Goal: Obtain resource: Download file/media

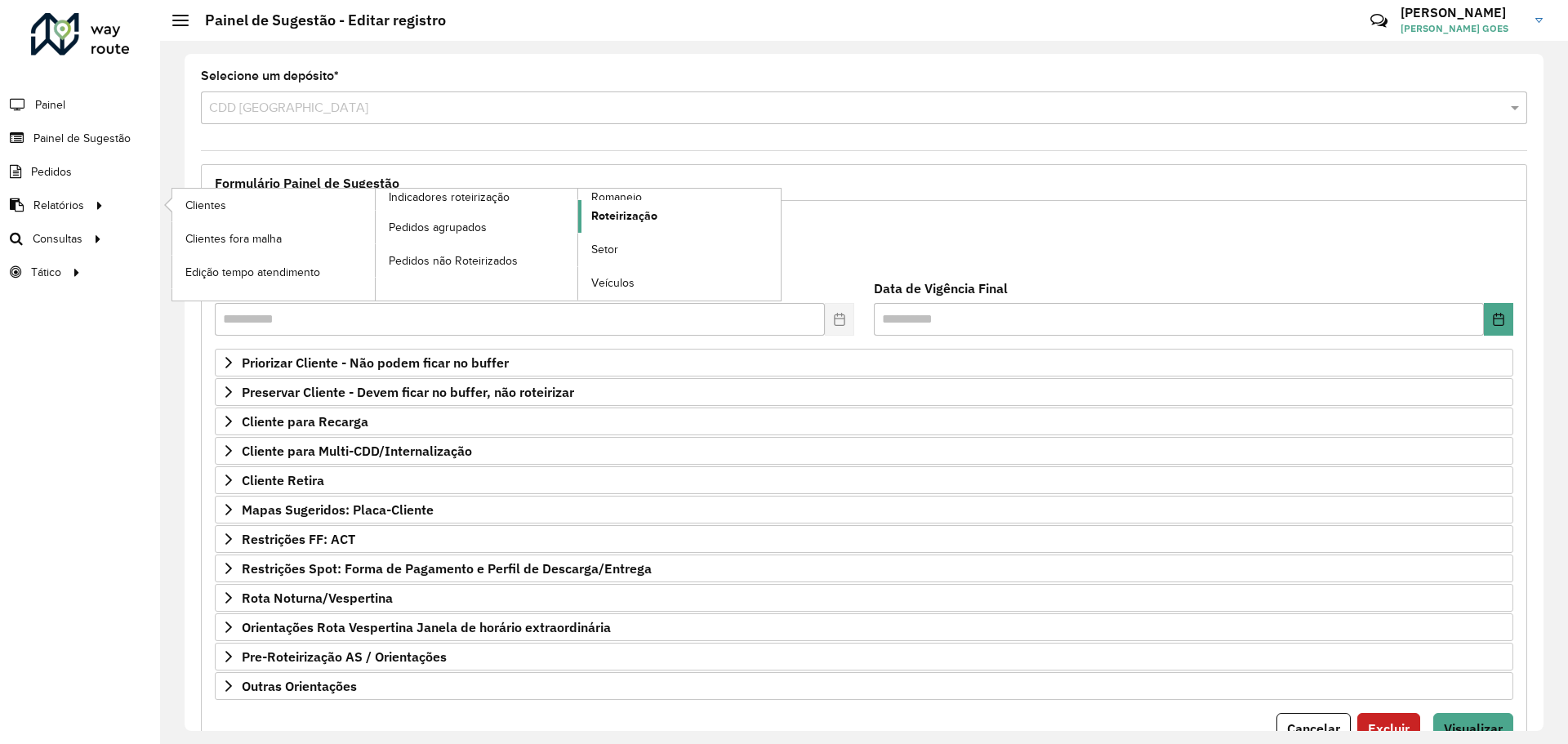
click at [592, 201] on link "Roteirização" at bounding box center [679, 217] width 202 height 33
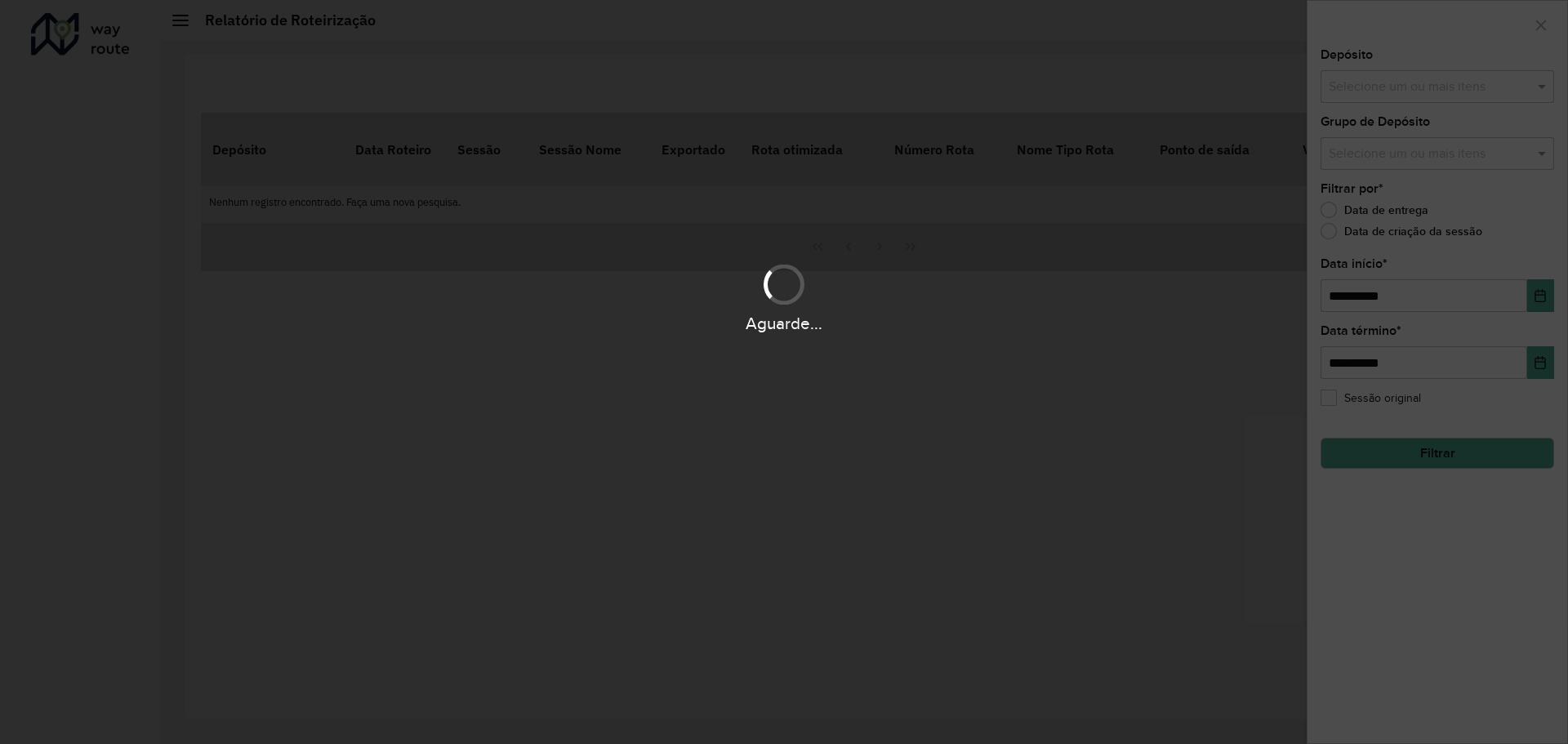
click at [600, 190] on div "Aguarde..." at bounding box center [784, 372] width 1568 height 744
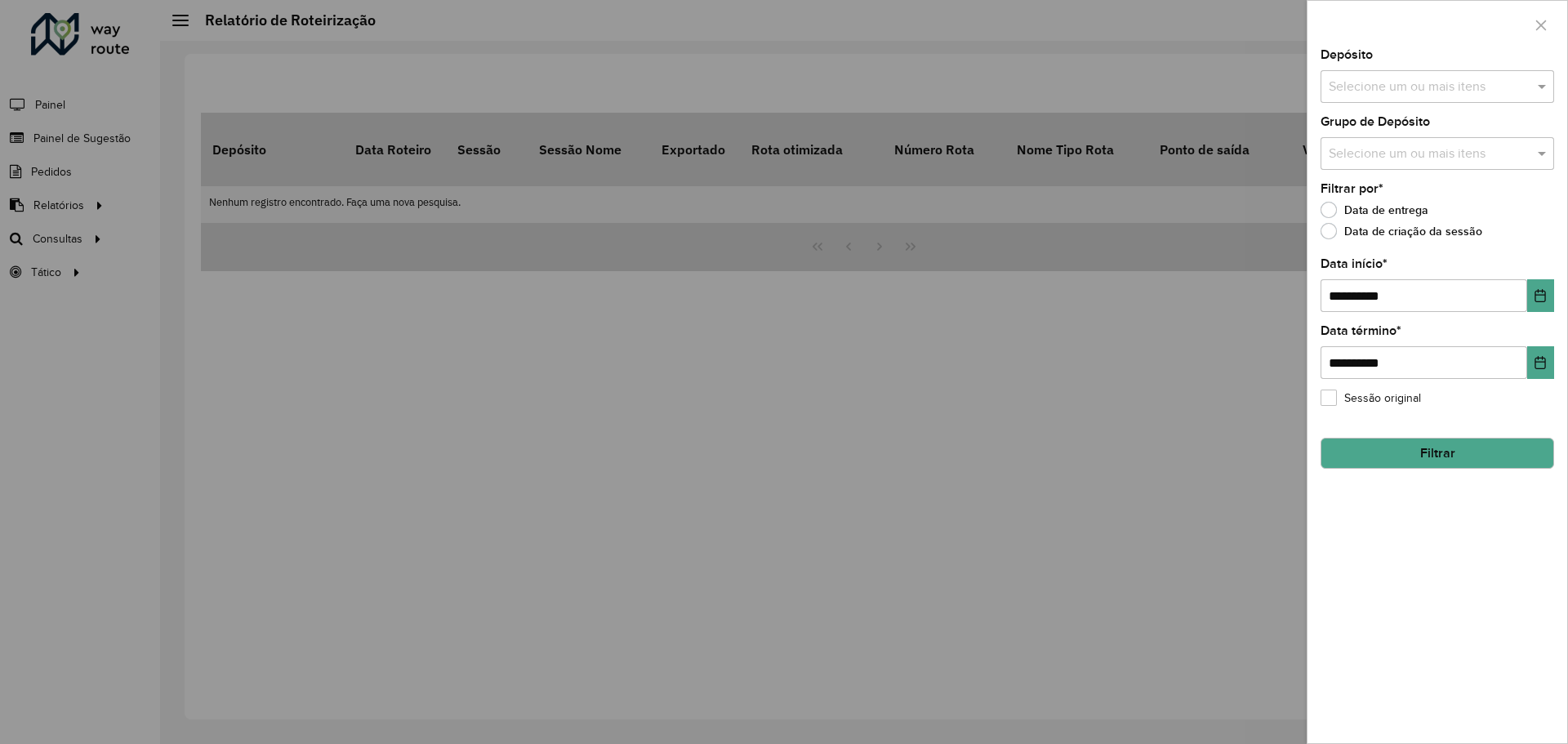
click at [1540, 43] on div at bounding box center [1437, 25] width 260 height 48
click at [1539, 31] on icon "button" at bounding box center [1540, 24] width 13 height 13
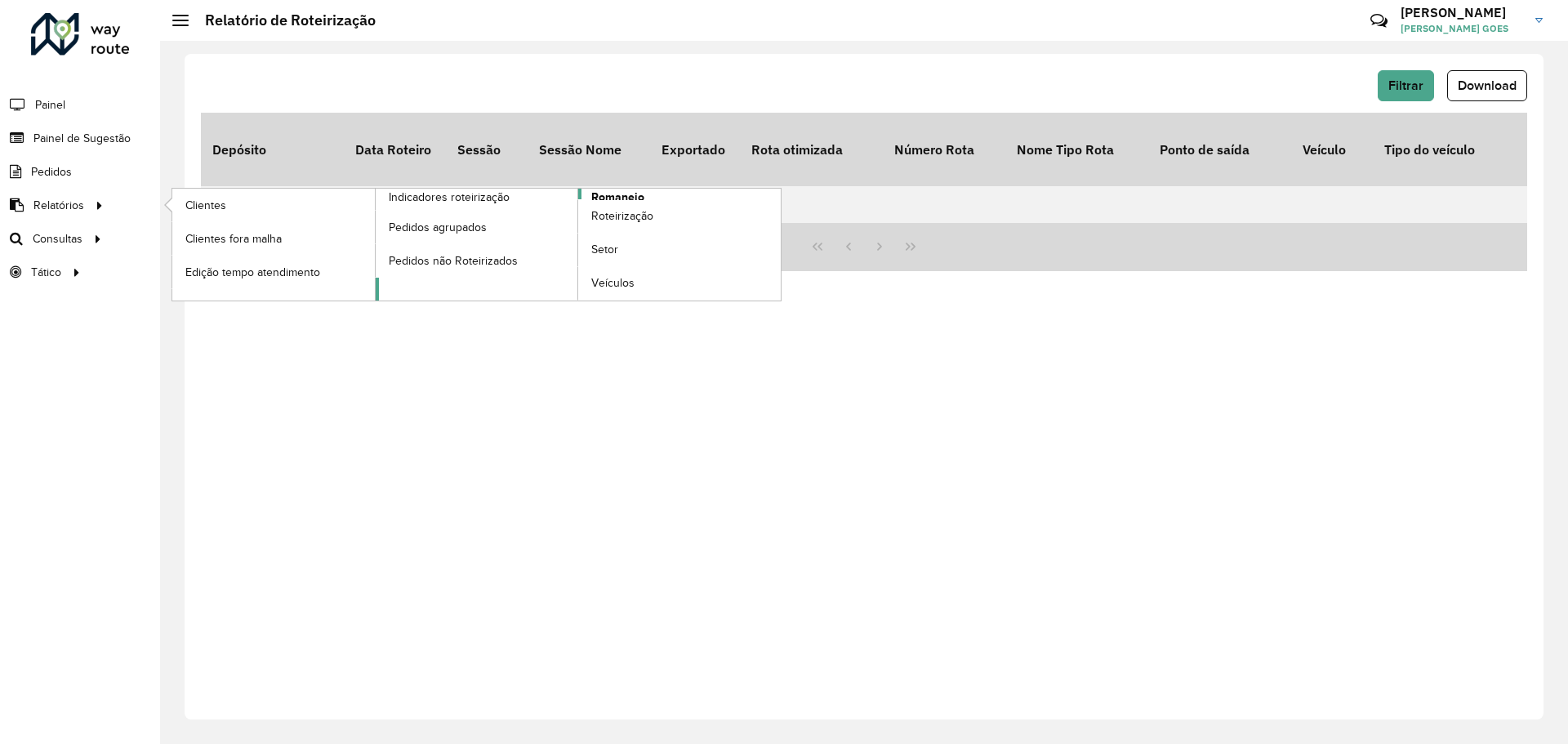
click at [594, 196] on span "Romaneio" at bounding box center [617, 198] width 53 height 17
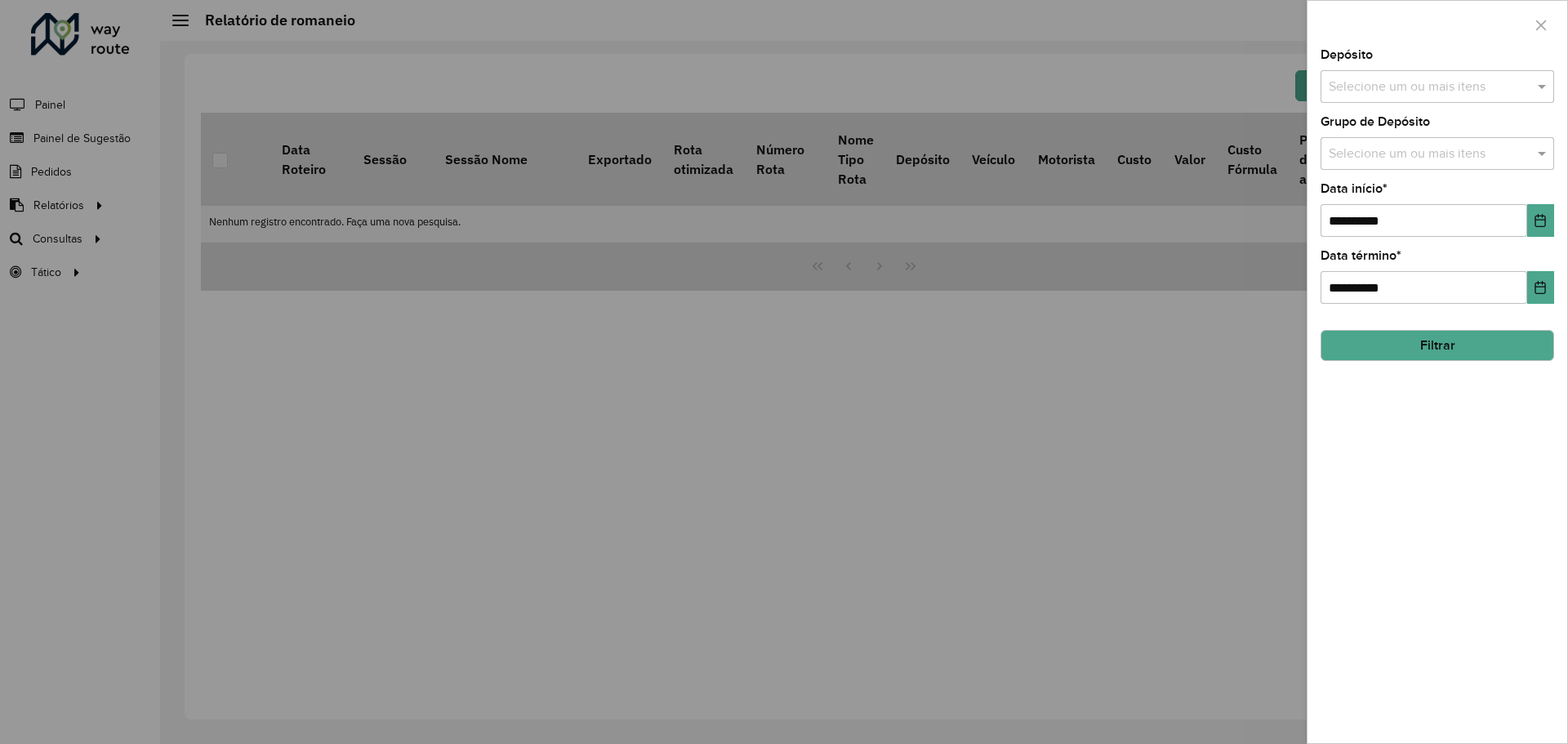
click at [1472, 346] on button "Filtrar" at bounding box center [1436, 346] width 233 height 31
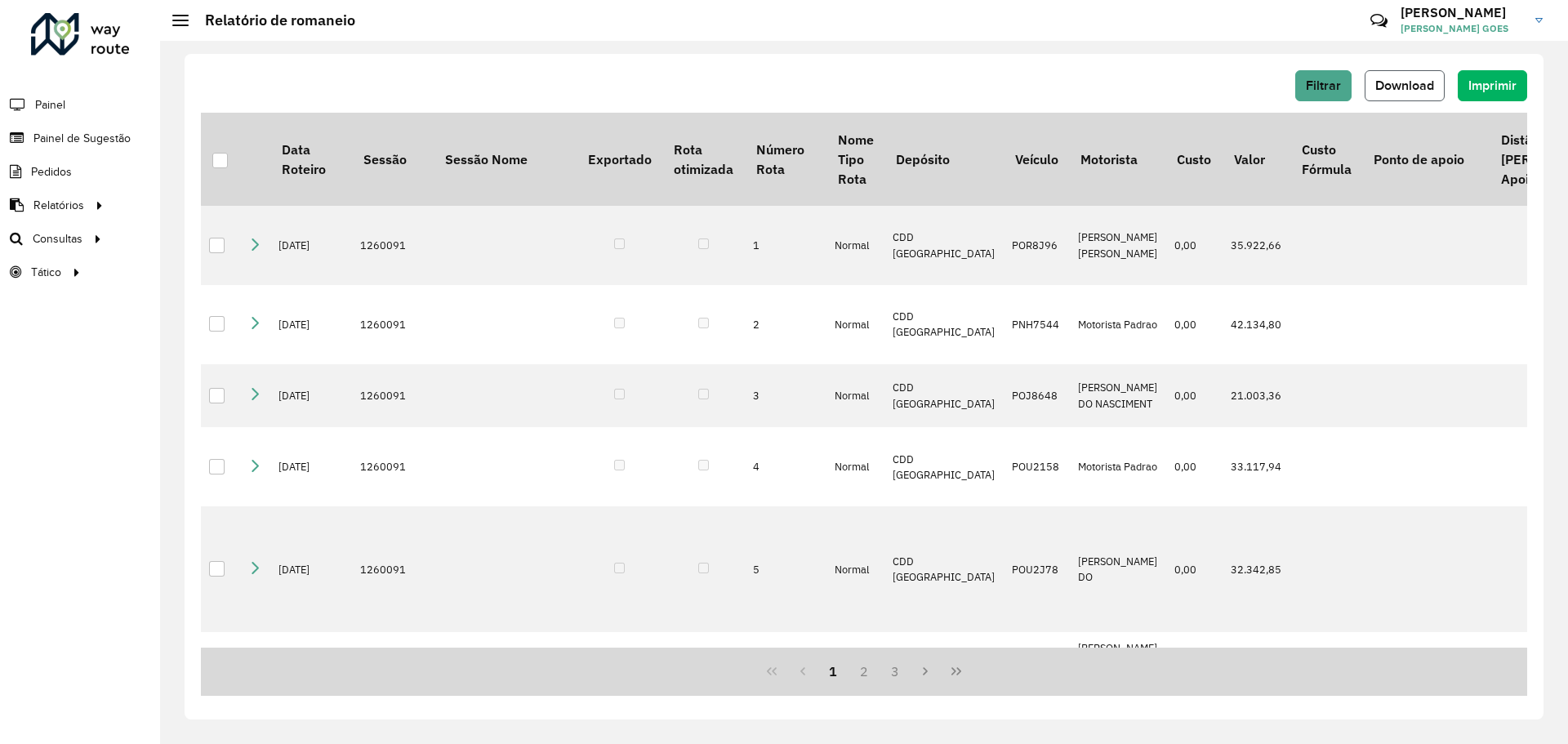
click at [1420, 91] on span "Download" at bounding box center [1404, 85] width 59 height 14
